Goal: Check status: Check status

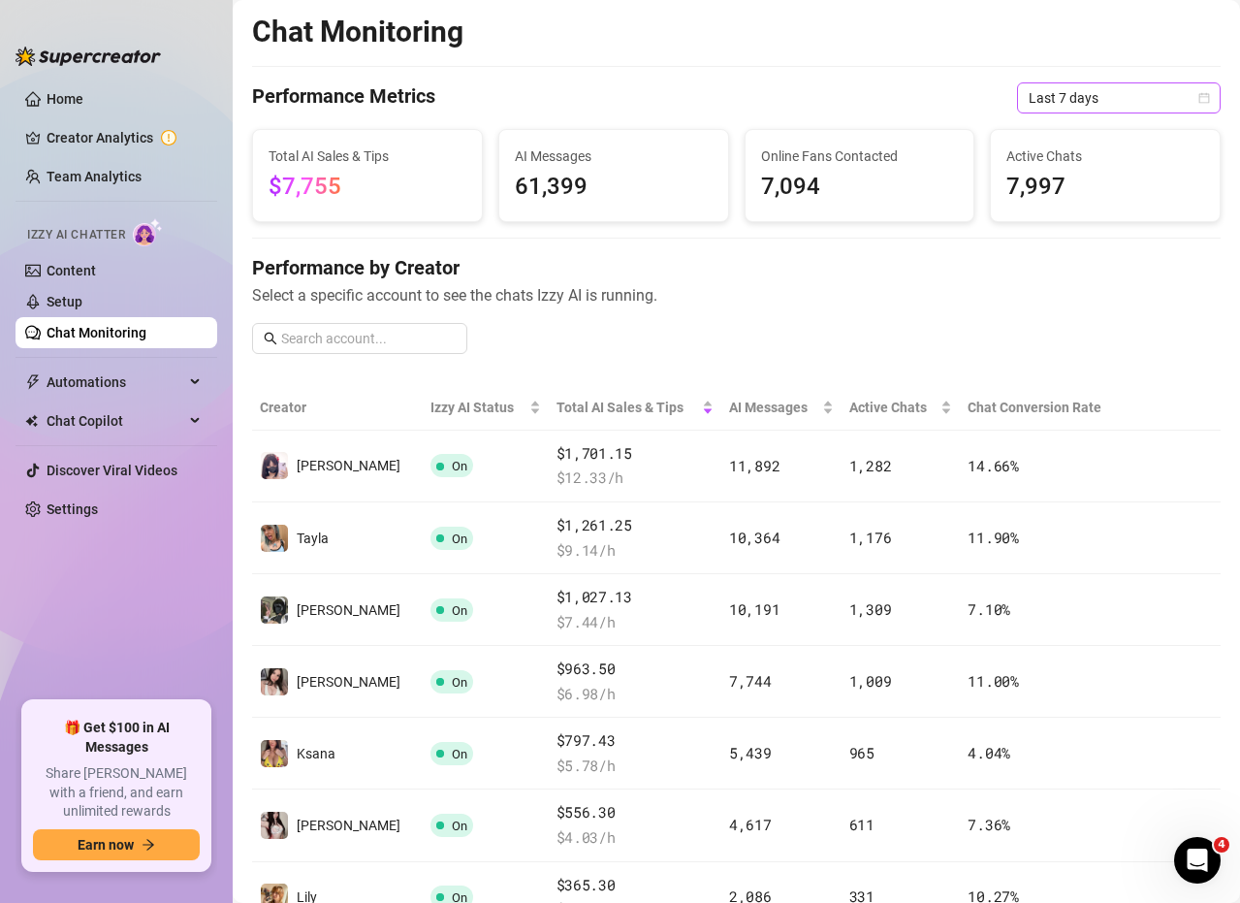
click at [1048, 98] on span "Last 7 days" at bounding box center [1119, 97] width 180 height 29
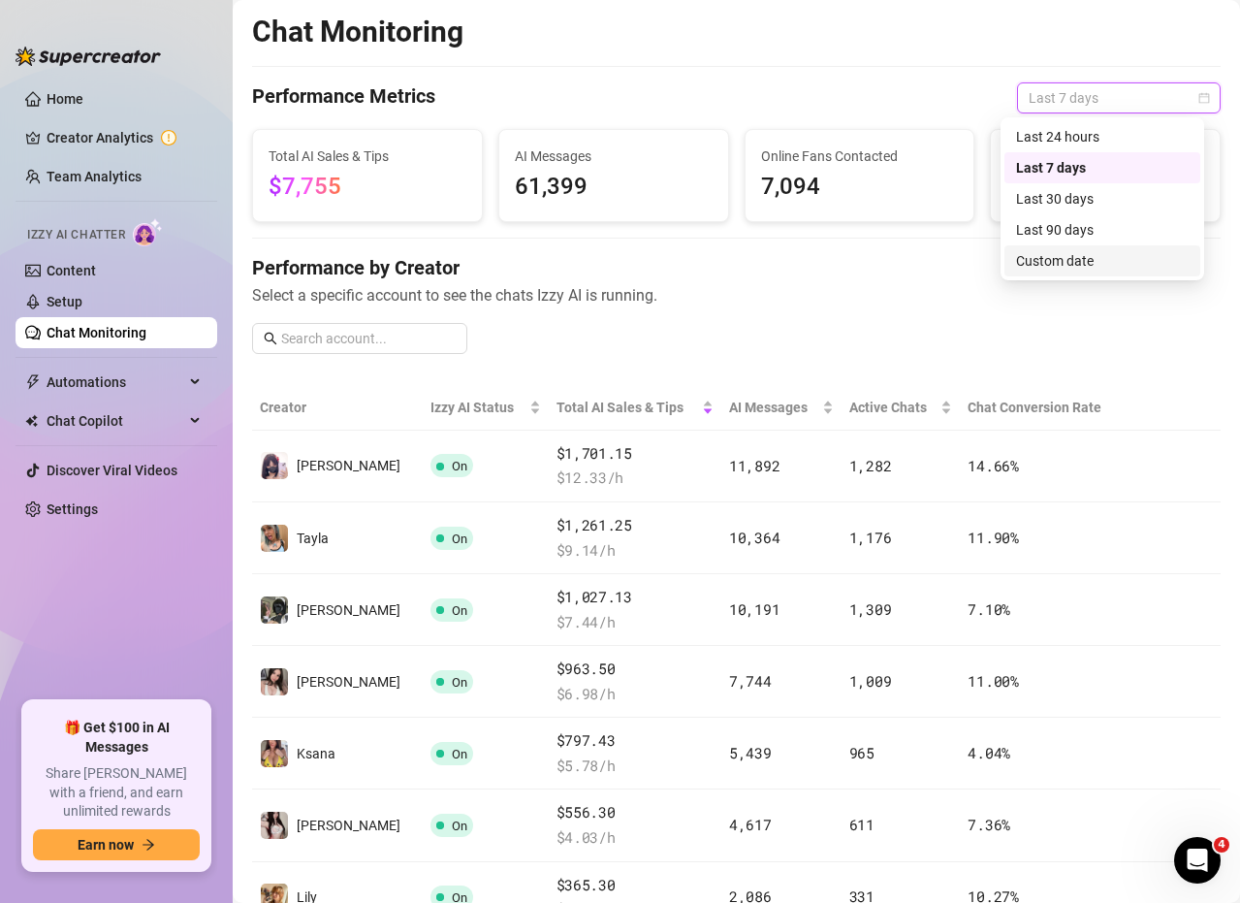
click at [1074, 262] on div "Custom date" at bounding box center [1102, 260] width 173 height 21
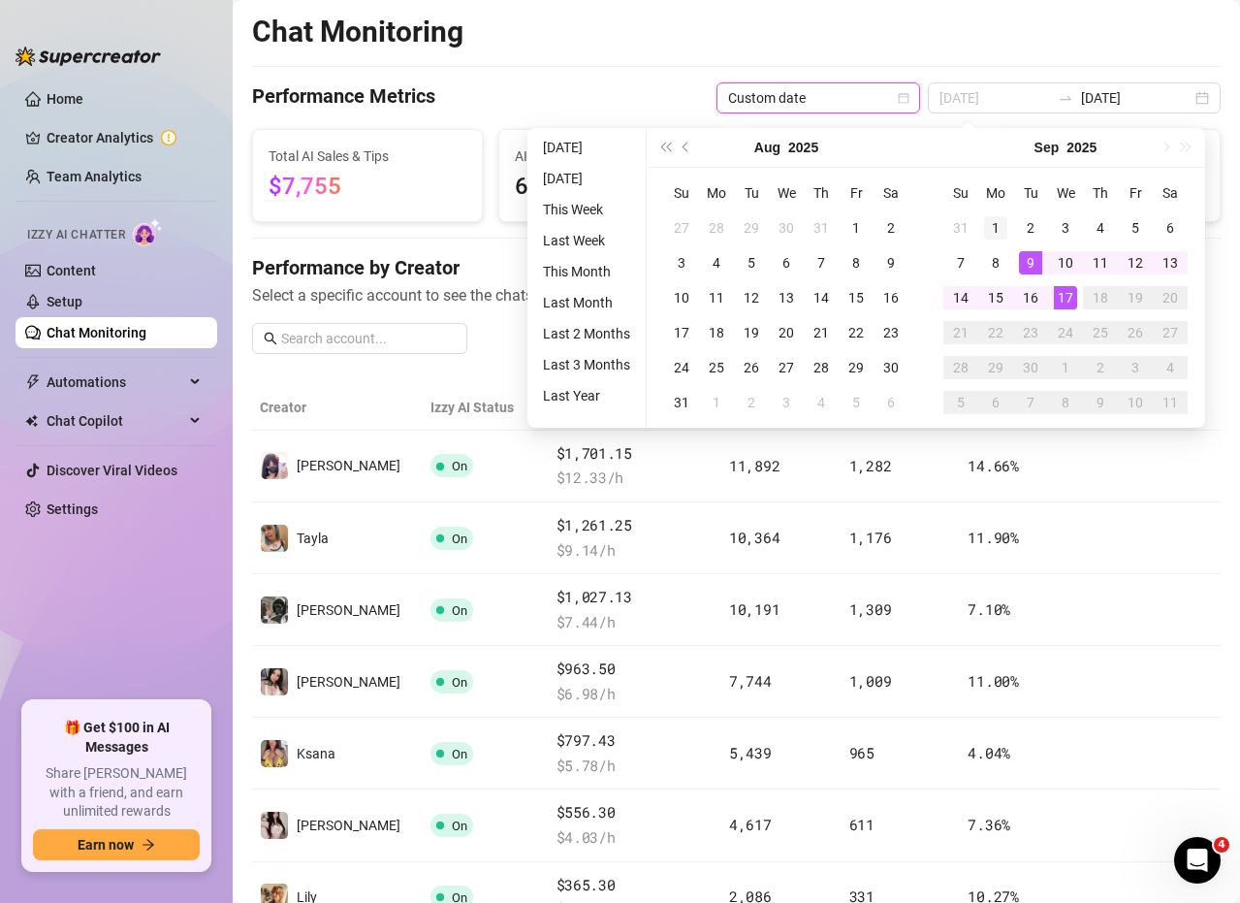
type input "[DATE]"
click at [996, 226] on div "1" at bounding box center [995, 227] width 23 height 23
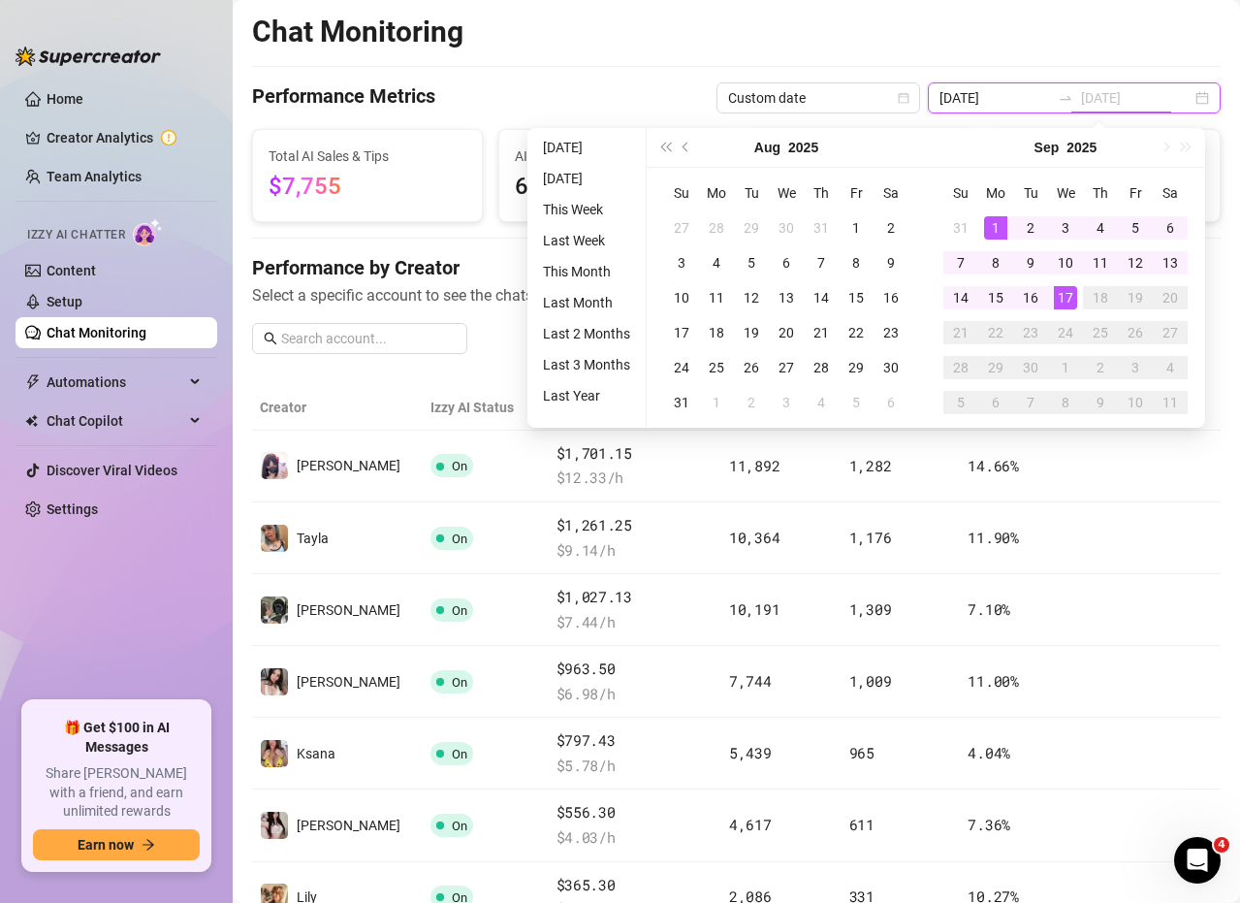
type input "[DATE]"
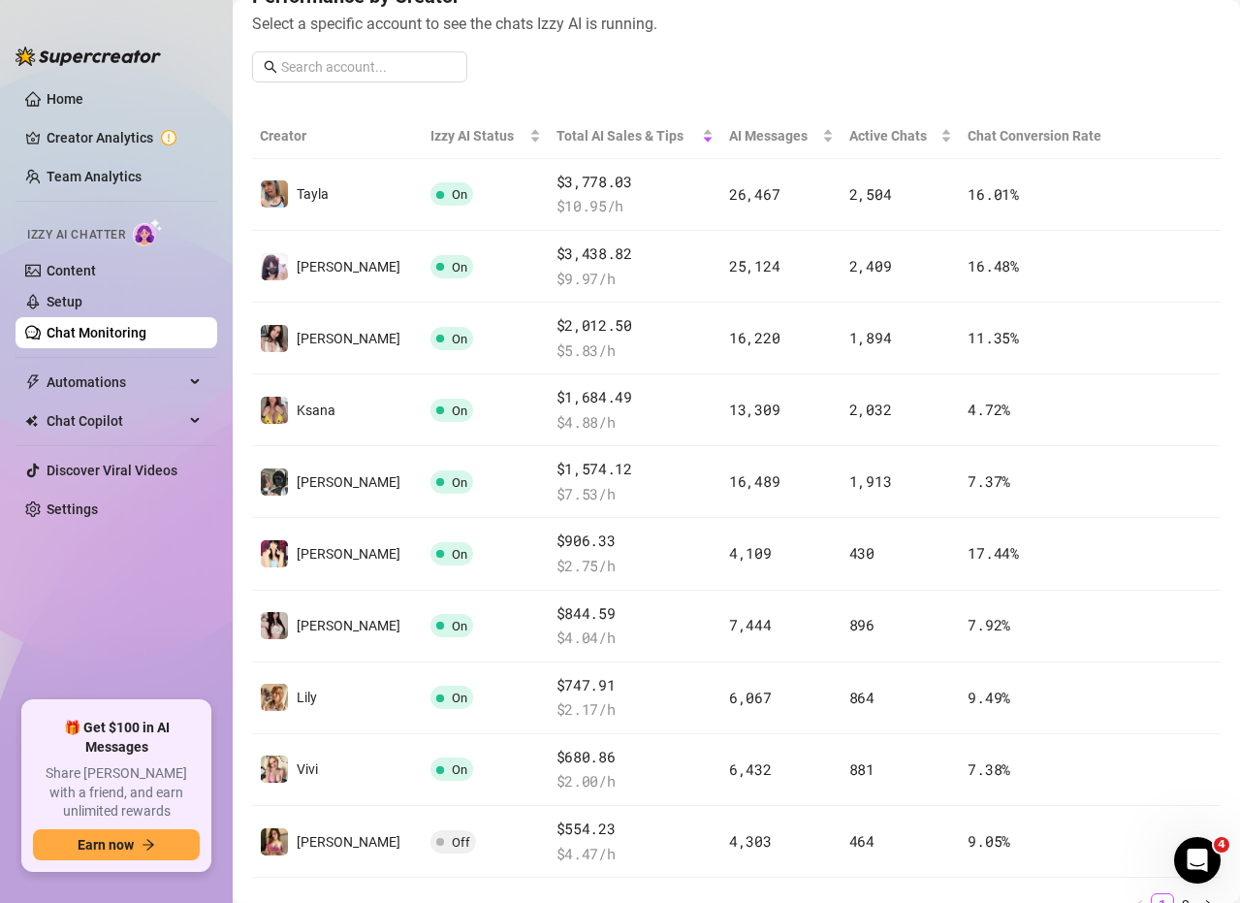
scroll to position [283, 0]
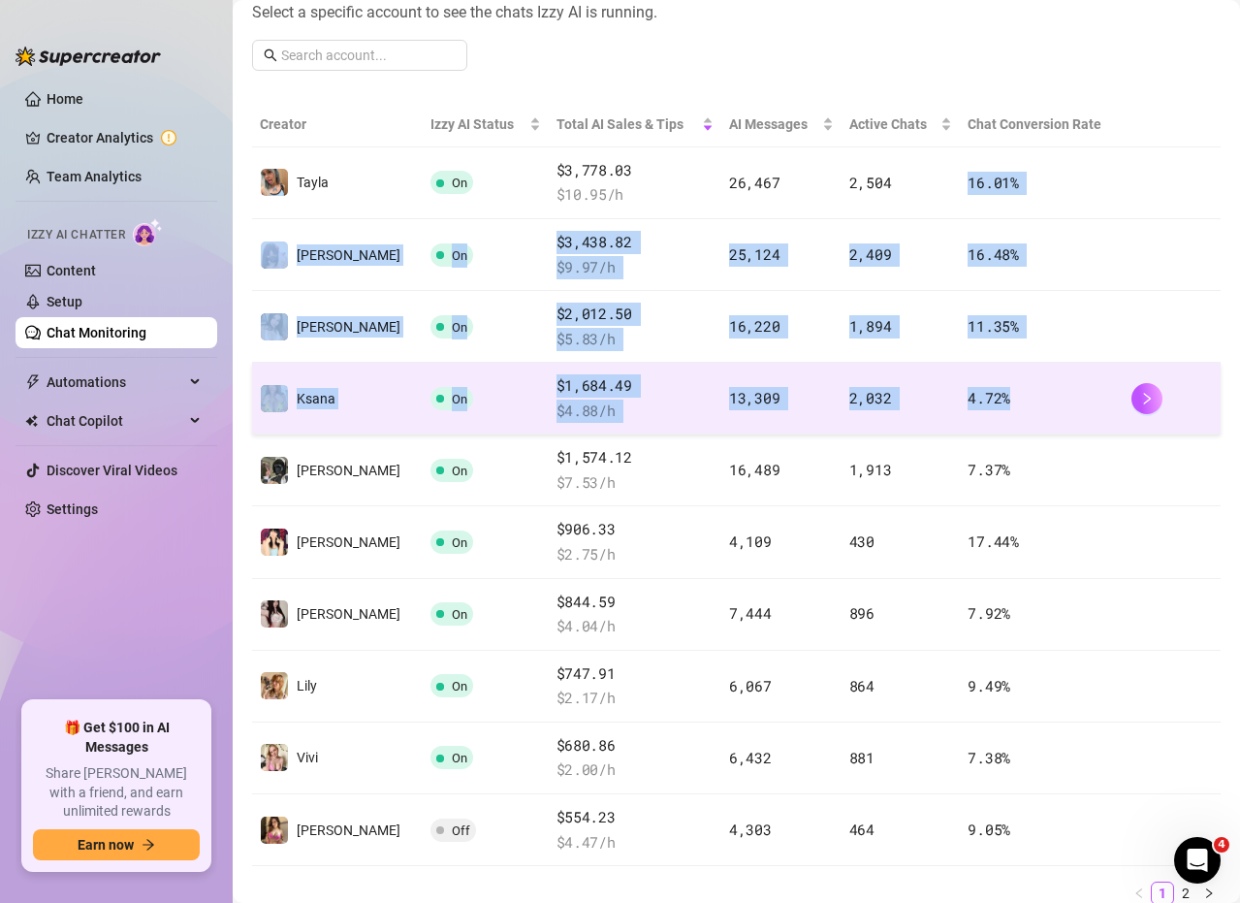
drag, startPoint x: 943, startPoint y: 179, endPoint x: 1025, endPoint y: 381, distance: 217.5
click at [1025, 381] on tbody "Tayla On $3,778.03 $ 10.95 /h 26,467 2,504 16.01 % [PERSON_NAME] On $3,438.82 $…" at bounding box center [736, 506] width 969 height 718
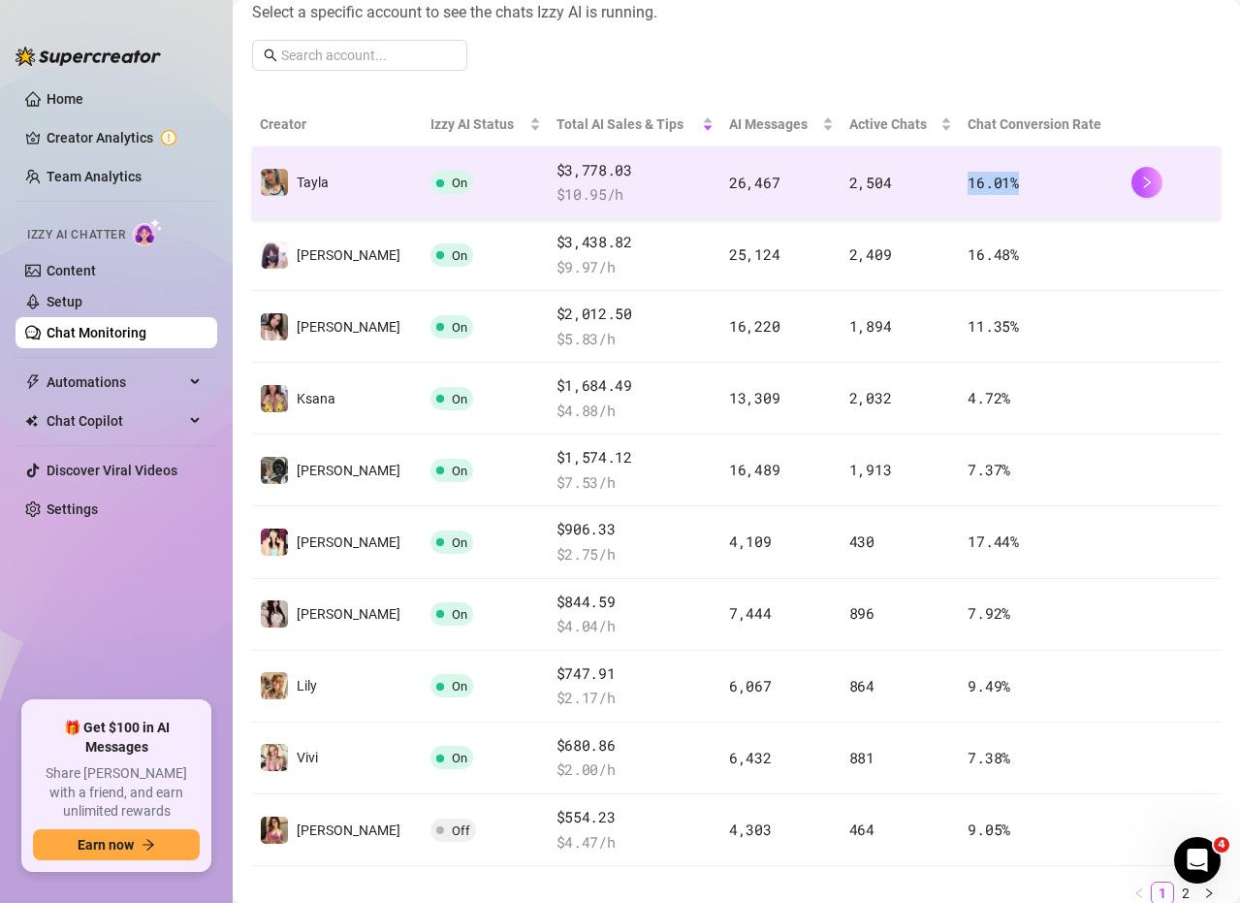
drag, startPoint x: 931, startPoint y: 173, endPoint x: 1026, endPoint y: 178, distance: 95.2
click at [1026, 178] on tr "Tayla On $3,778.03 $ 10.95 /h 26,467 2,504 16.01 %" at bounding box center [736, 183] width 969 height 72
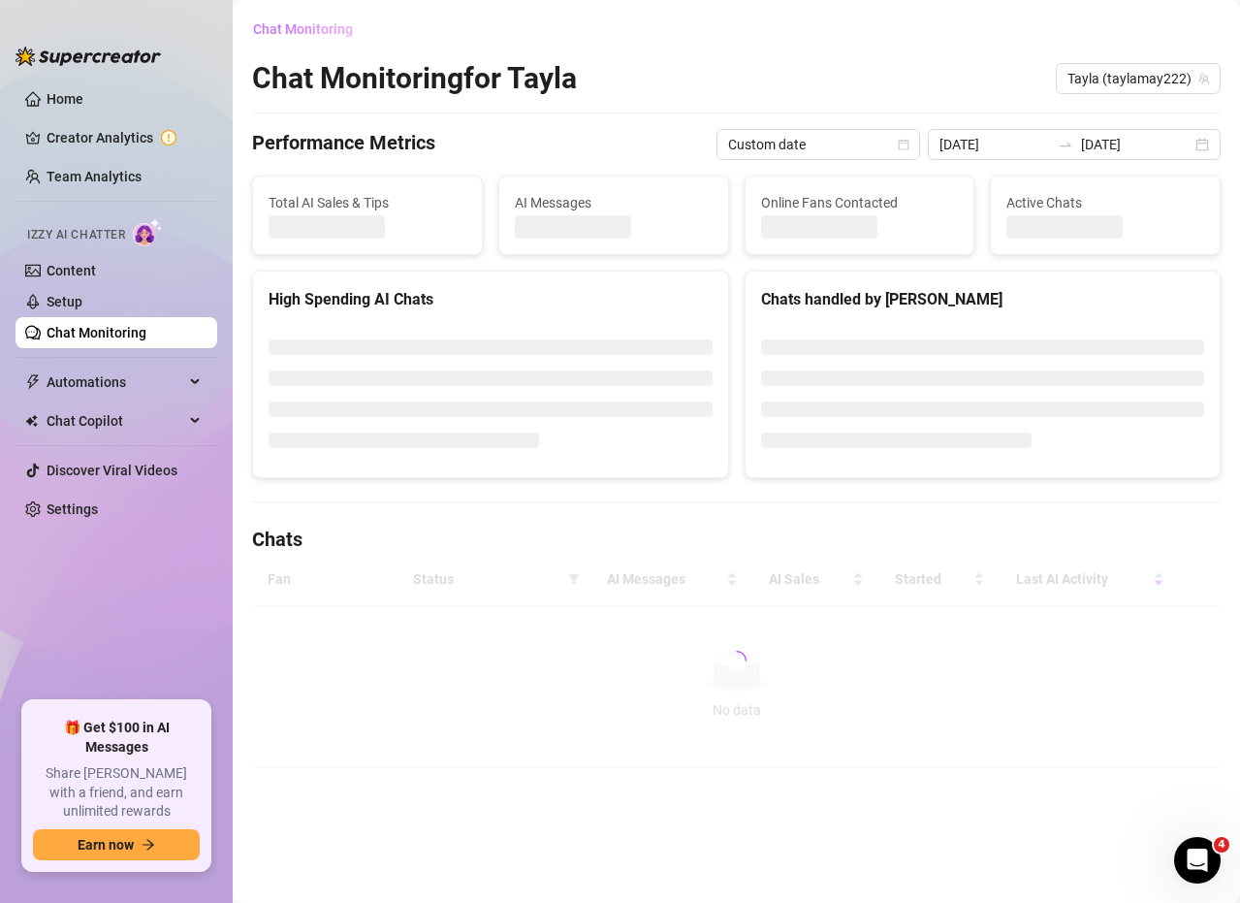
click at [314, 32] on span "Chat Monitoring" at bounding box center [303, 29] width 100 height 16
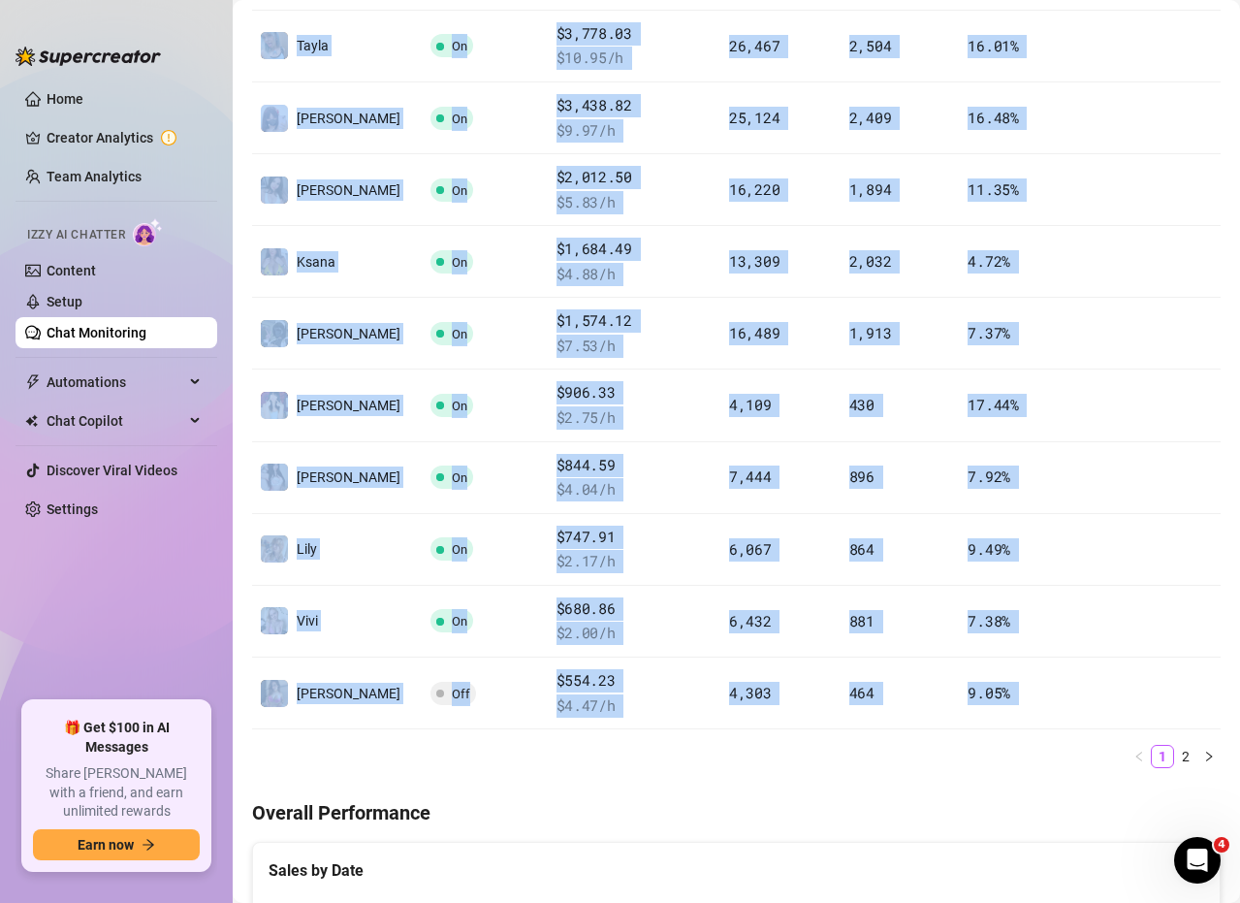
scroll to position [485, 0]
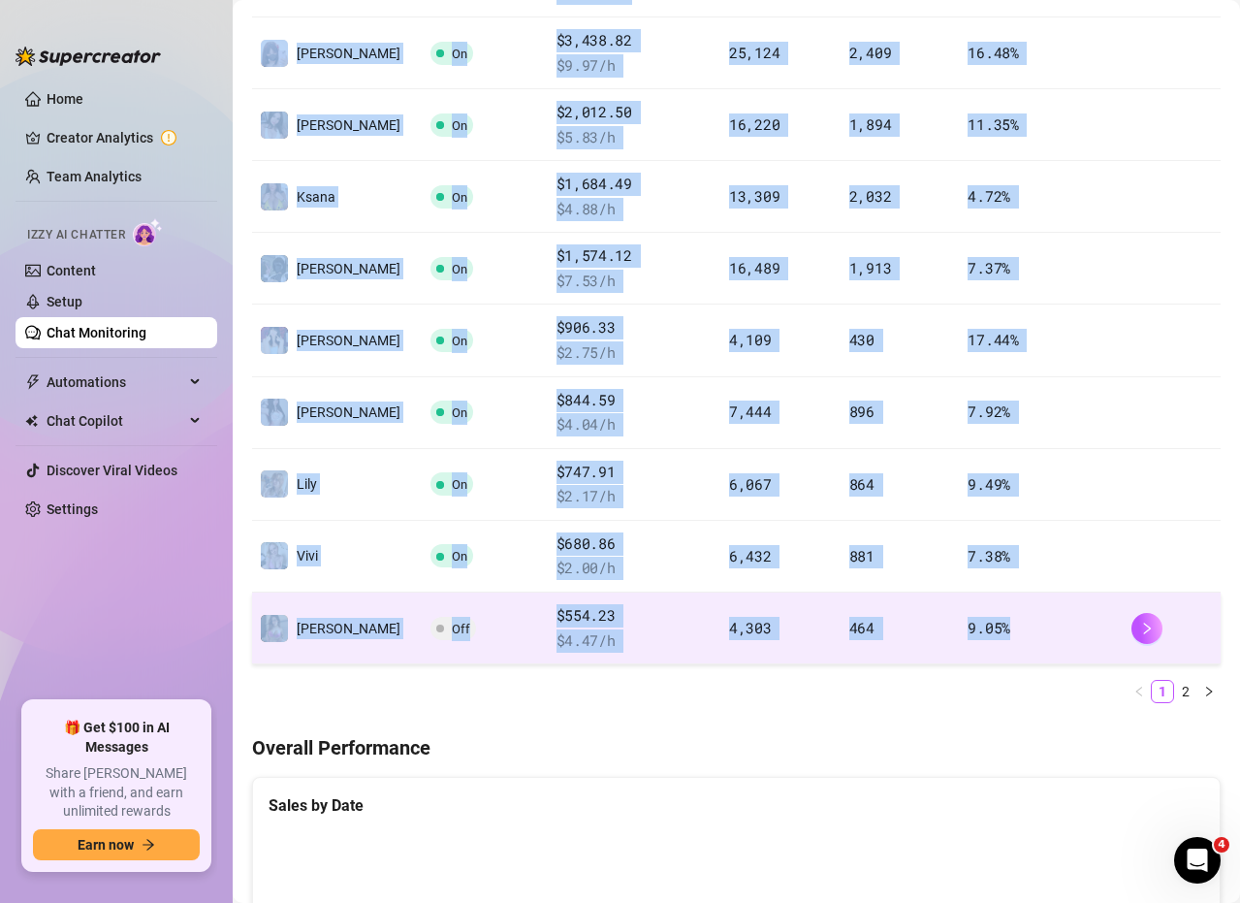
drag, startPoint x: 255, startPoint y: 257, endPoint x: 1026, endPoint y: 637, distance: 859.4
click at [1026, 637] on tbody "Tayla On $3,778.03 $ 10.95 /h 26,467 2,504 16.01 % [PERSON_NAME] On $3,438.82 $…" at bounding box center [736, 305] width 969 height 718
copy tbody "Tayla On $3,778.03 $ 10.95 /h 26,467 2,504 16.01 % [PERSON_NAME] On $3,438.82 $…"
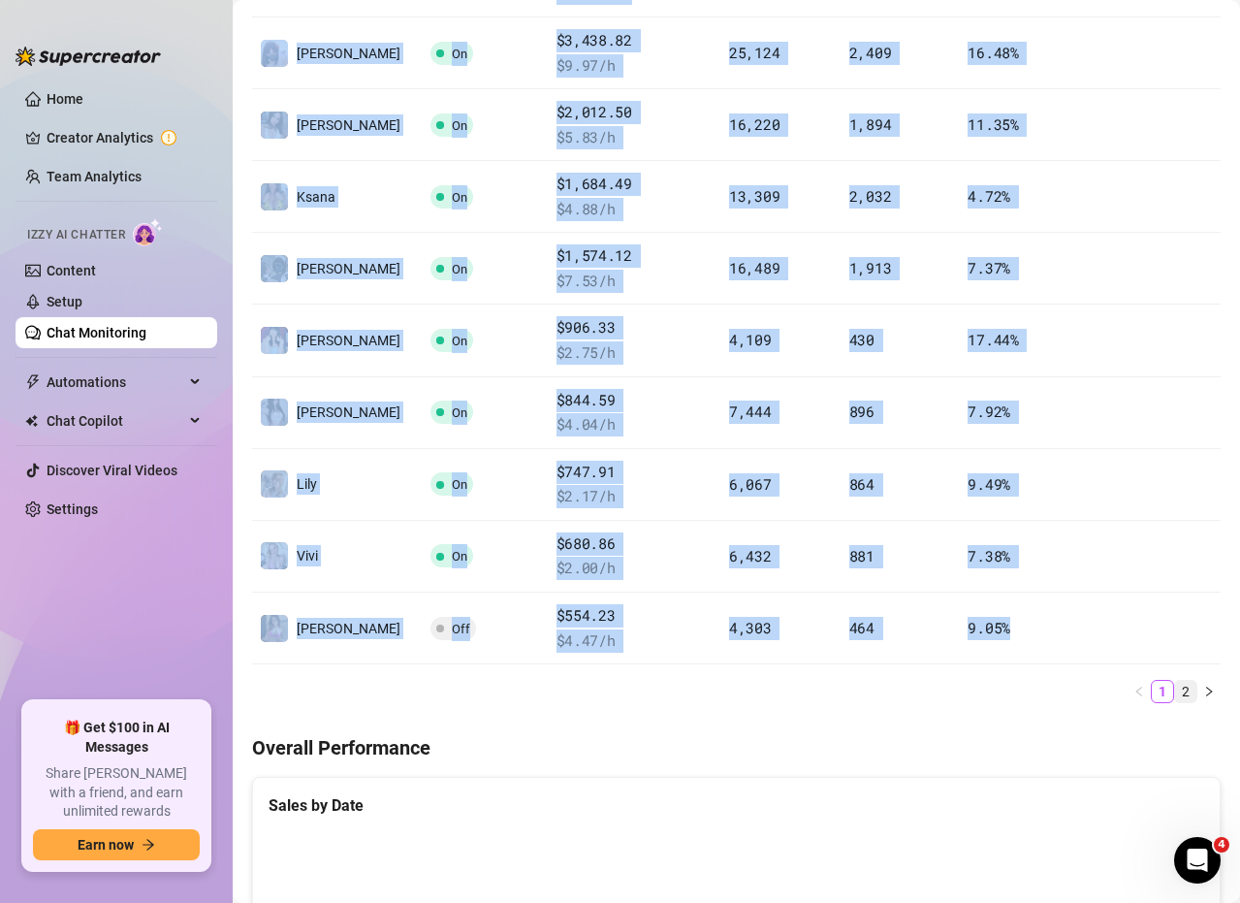
click at [1176, 690] on link "2" at bounding box center [1185, 691] width 21 height 21
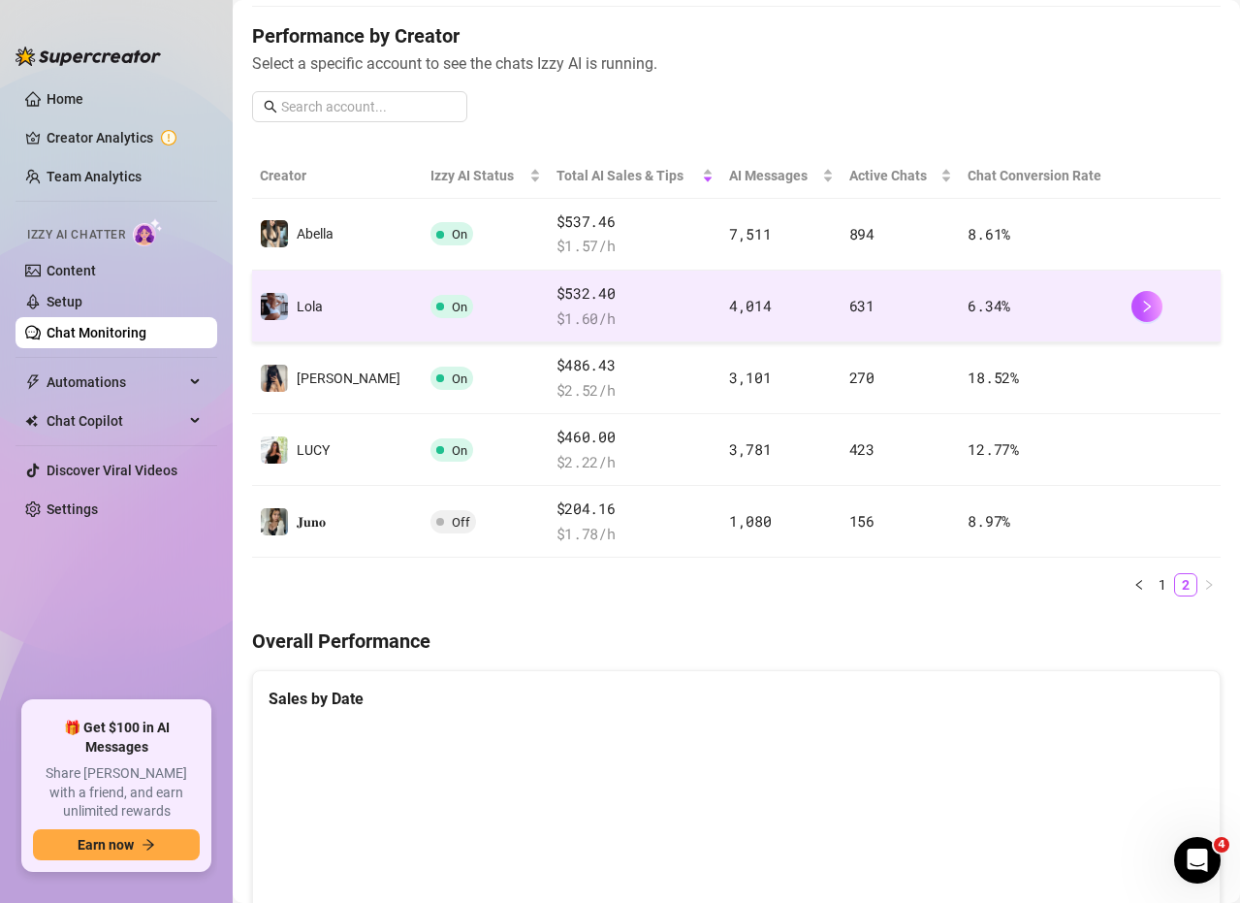
scroll to position [194, 0]
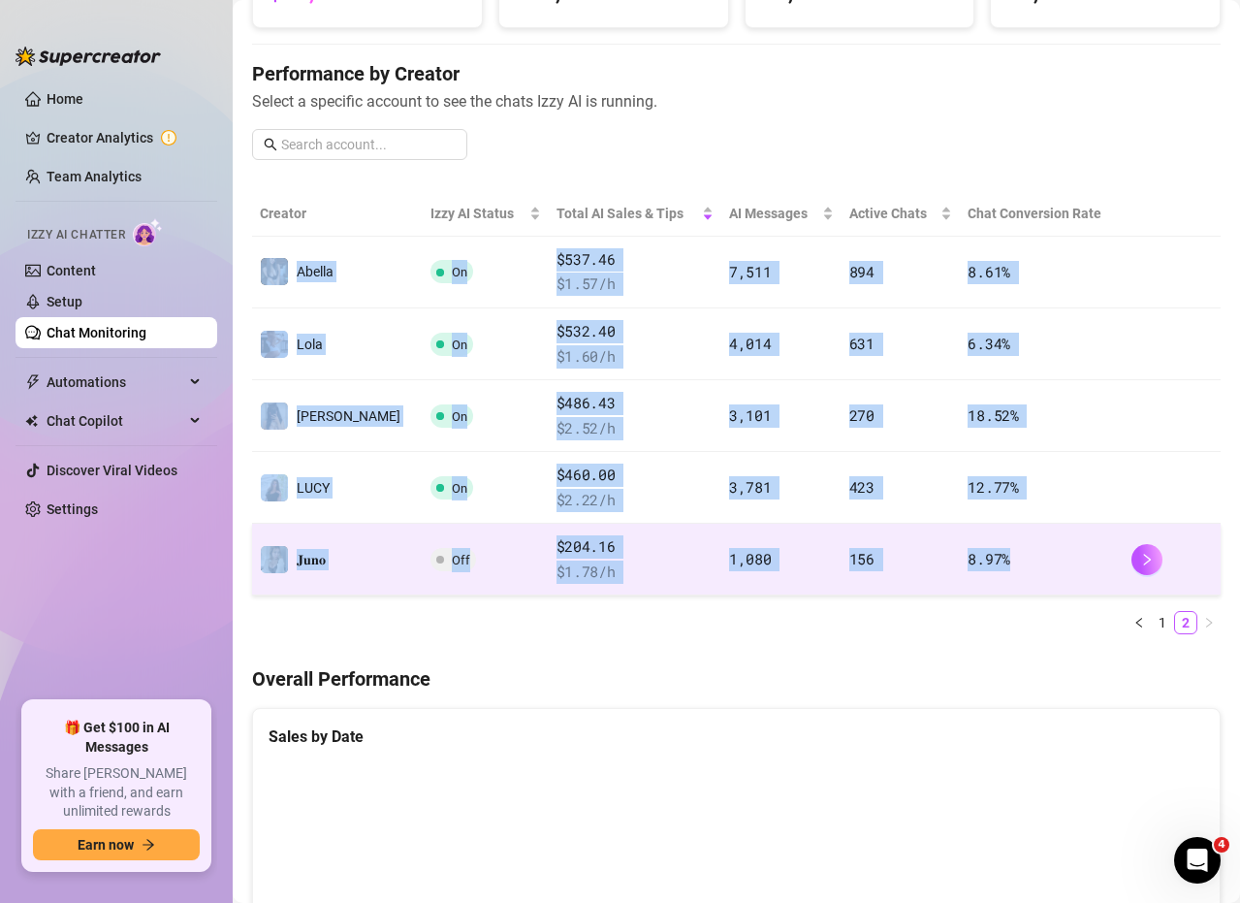
drag, startPoint x: 256, startPoint y: 250, endPoint x: 1003, endPoint y: 552, distance: 805.2
click at [1003, 552] on tbody "Abella On $537.46 $ 1.57 /h 7,511 894 8.61 % Lola On $532.40 $ 1.60 /h 4,014 63…" at bounding box center [736, 417] width 969 height 360
copy tbody "Abella On $537.46 $ 1.57 /h 7,511 894 8.61 % Lola On $532.40 $ 1.60 /h 4,014 63…"
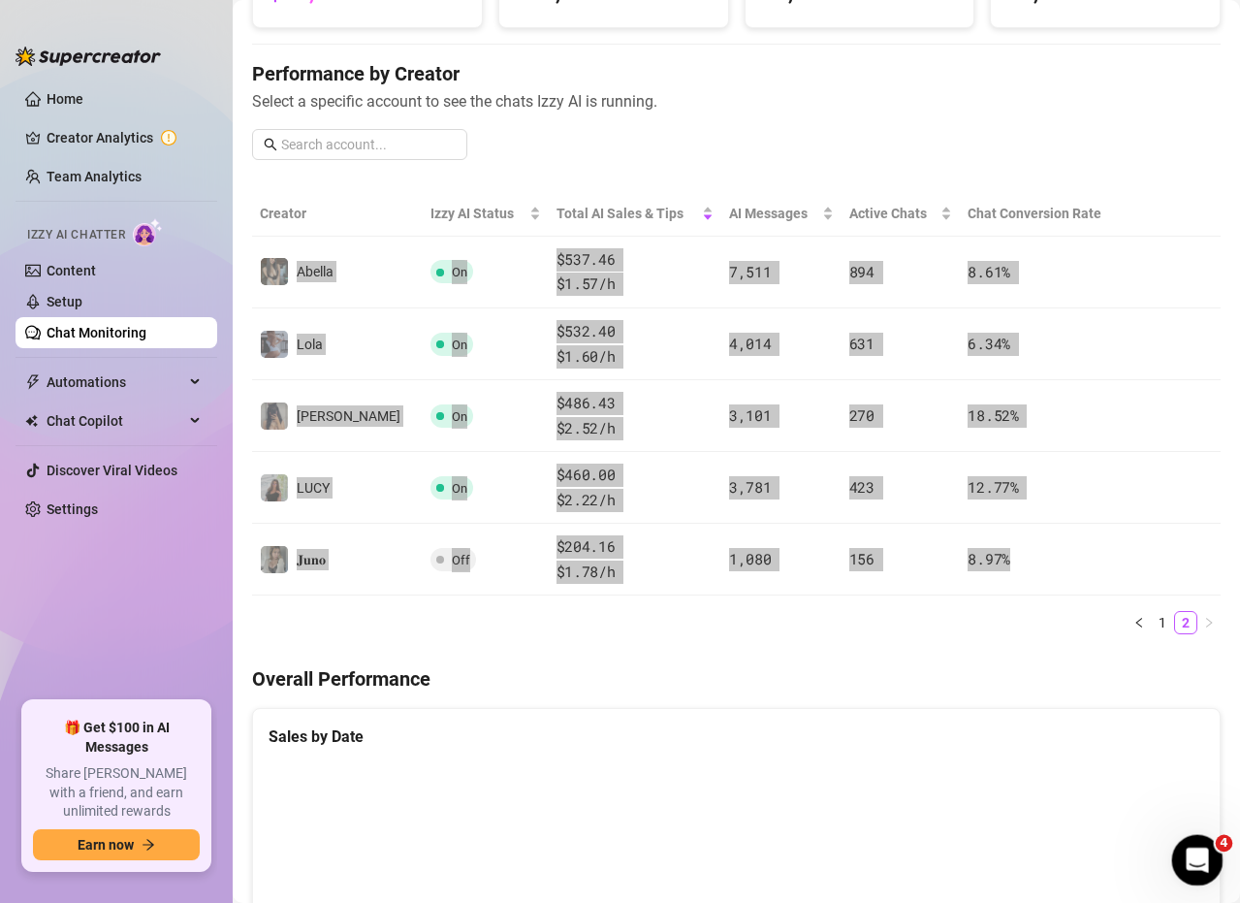
click at [1192, 853] on icon "Open Intercom Messenger" at bounding box center [1195, 858] width 32 height 32
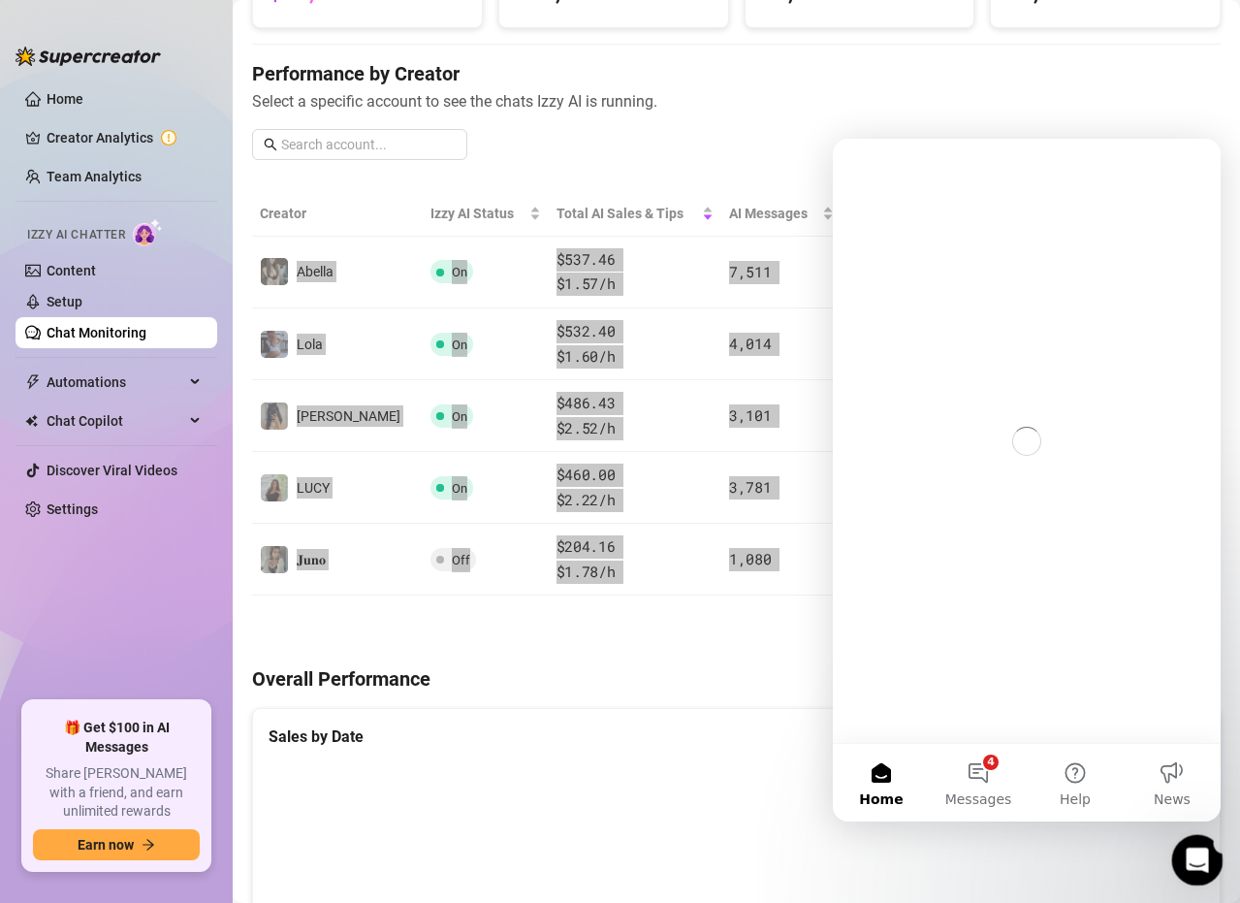
scroll to position [0, 0]
click at [1195, 858] on icon "Close Intercom Messenger" at bounding box center [1194, 856] width 23 height 23
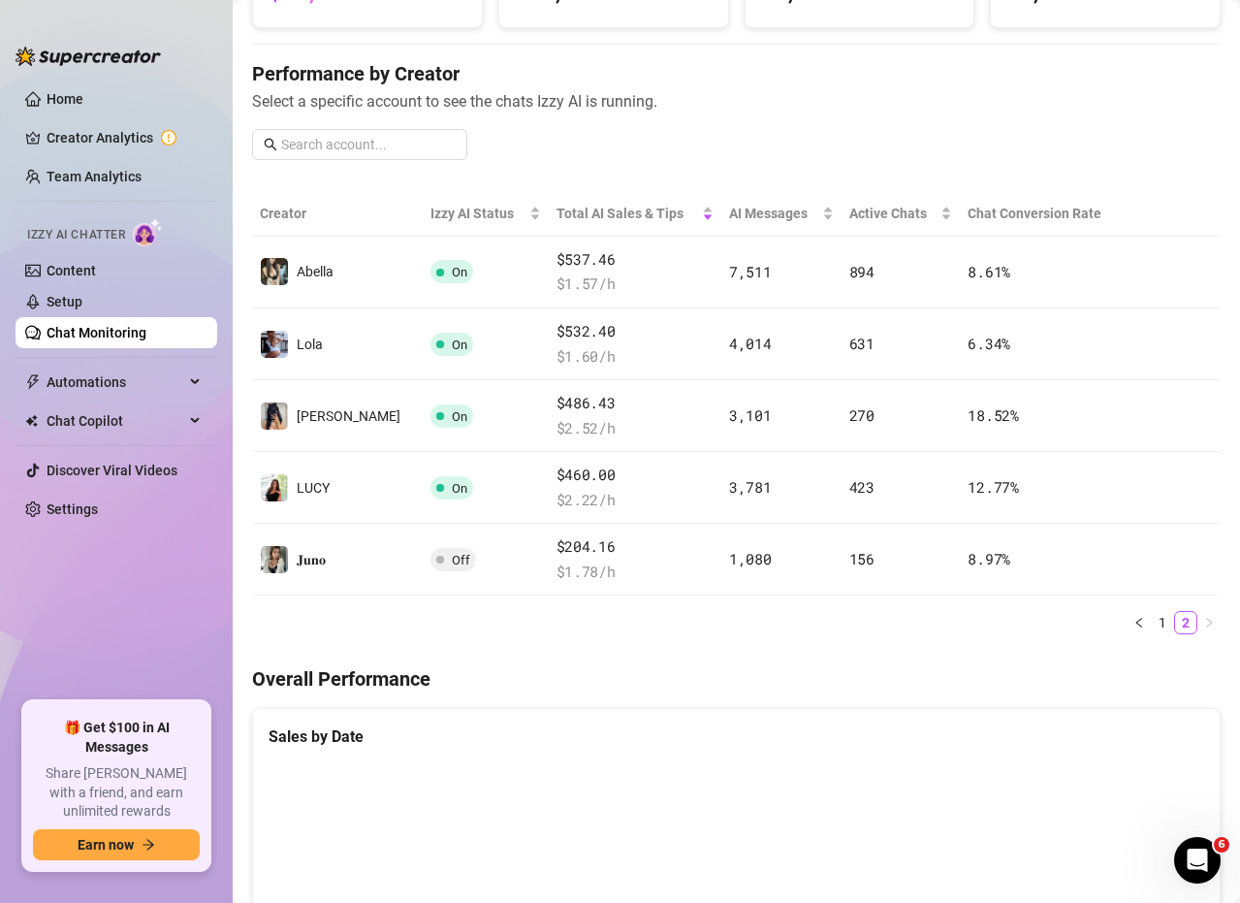
click at [987, 105] on span "Select a specific account to see the chats Izzy AI is running." at bounding box center [736, 101] width 969 height 24
click at [852, 690] on h4 "Overall Performance" at bounding box center [736, 678] width 969 height 27
